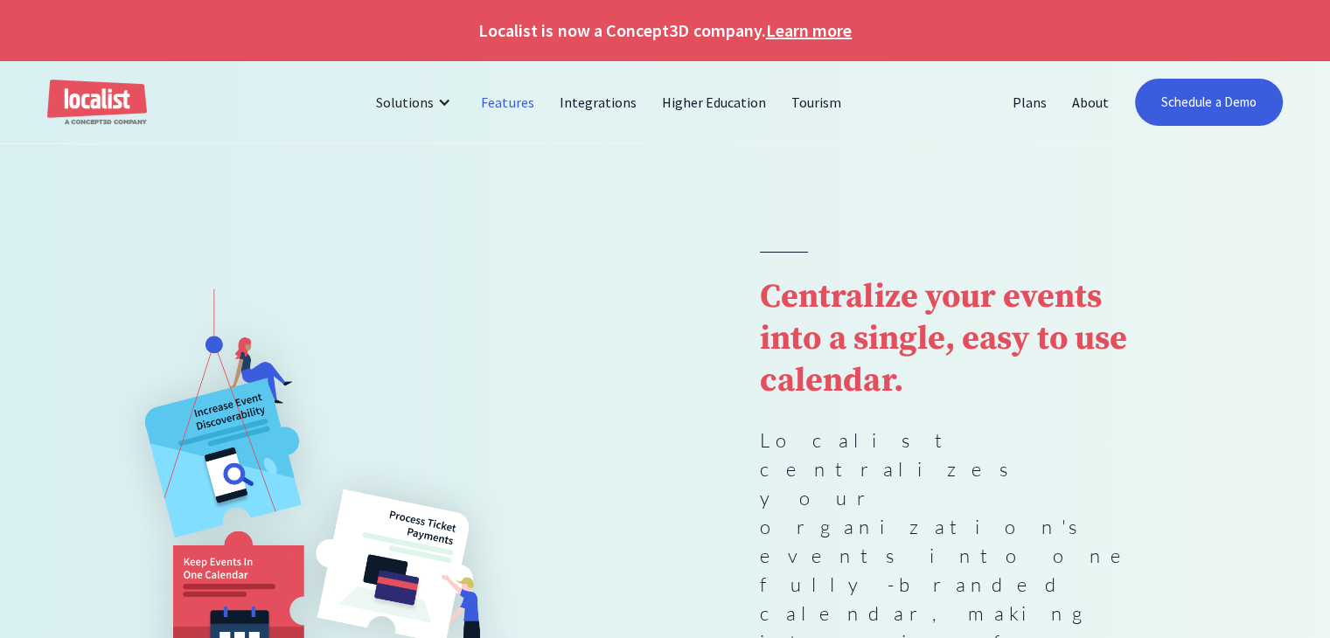
click at [518, 104] on link "Features" at bounding box center [508, 102] width 78 height 42
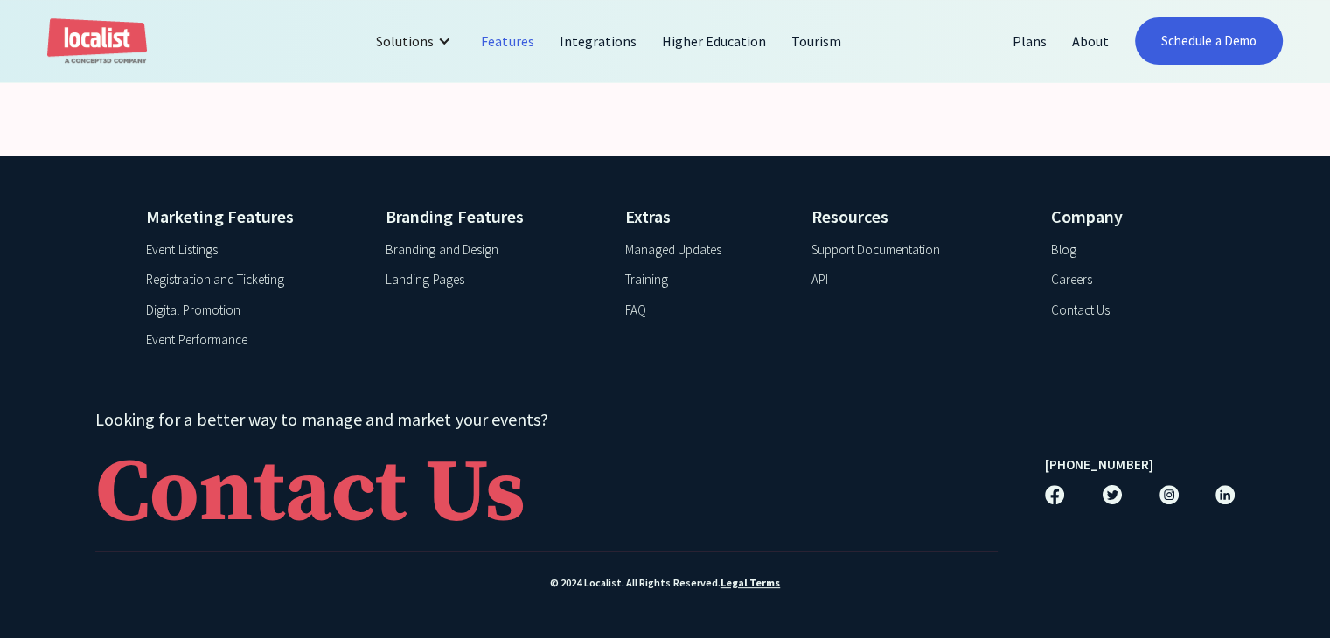
scroll to position [7060, 0]
click at [1078, 318] on div "Contact Us" at bounding box center [1080, 311] width 59 height 20
click at [1078, 309] on div "Contact Us" at bounding box center [1080, 311] width 59 height 20
